Goal: Find specific page/section: Find specific page/section

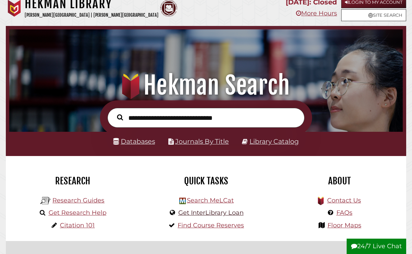
scroll to position [8, 0]
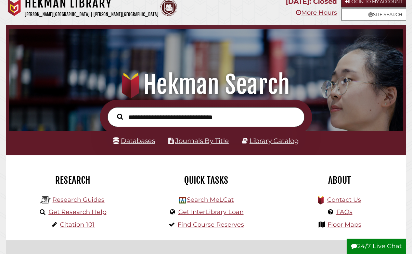
click at [135, 148] on div "Databases Journals By Title Library Catalog" at bounding box center [206, 143] width 400 height 24
click at [135, 141] on link "Databases" at bounding box center [134, 141] width 42 height 8
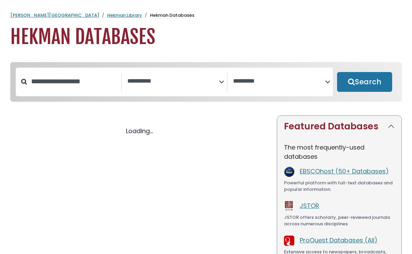
select select "Database Subject Filter"
select select "Database Vendors Filter"
select select "Database Subject Filter"
select select "Database Vendors Filter"
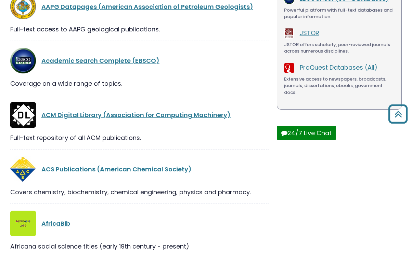
scroll to position [175, 0]
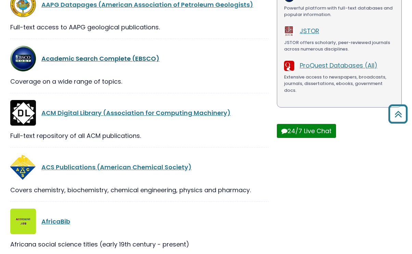
click at [131, 59] on link "Academic Search Complete (EBSCO)" at bounding box center [100, 58] width 118 height 9
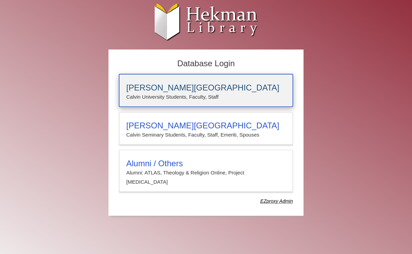
click at [176, 92] on h3 "[PERSON_NAME][GEOGRAPHIC_DATA]" at bounding box center [205, 88] width 159 height 10
